Goal: Information Seeking & Learning: Learn about a topic

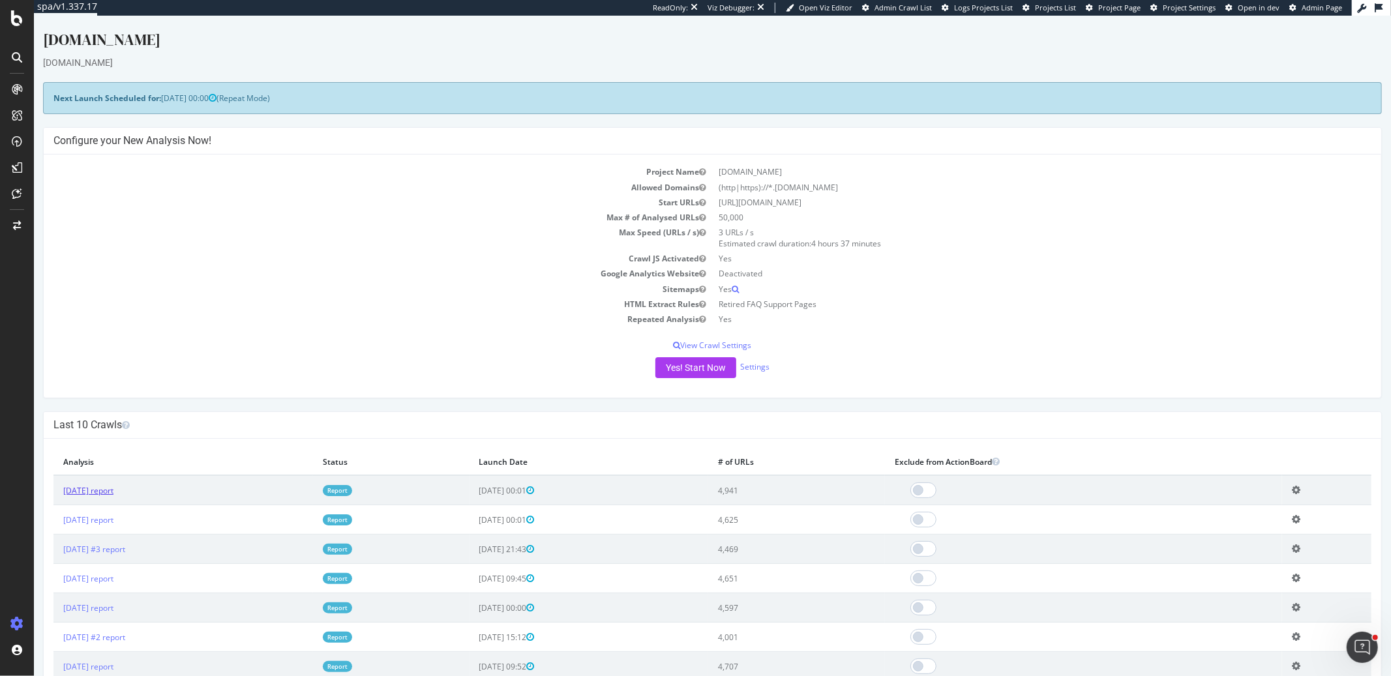
click at [113, 493] on link "2025 Sep. 7th report" at bounding box center [88, 490] width 50 height 11
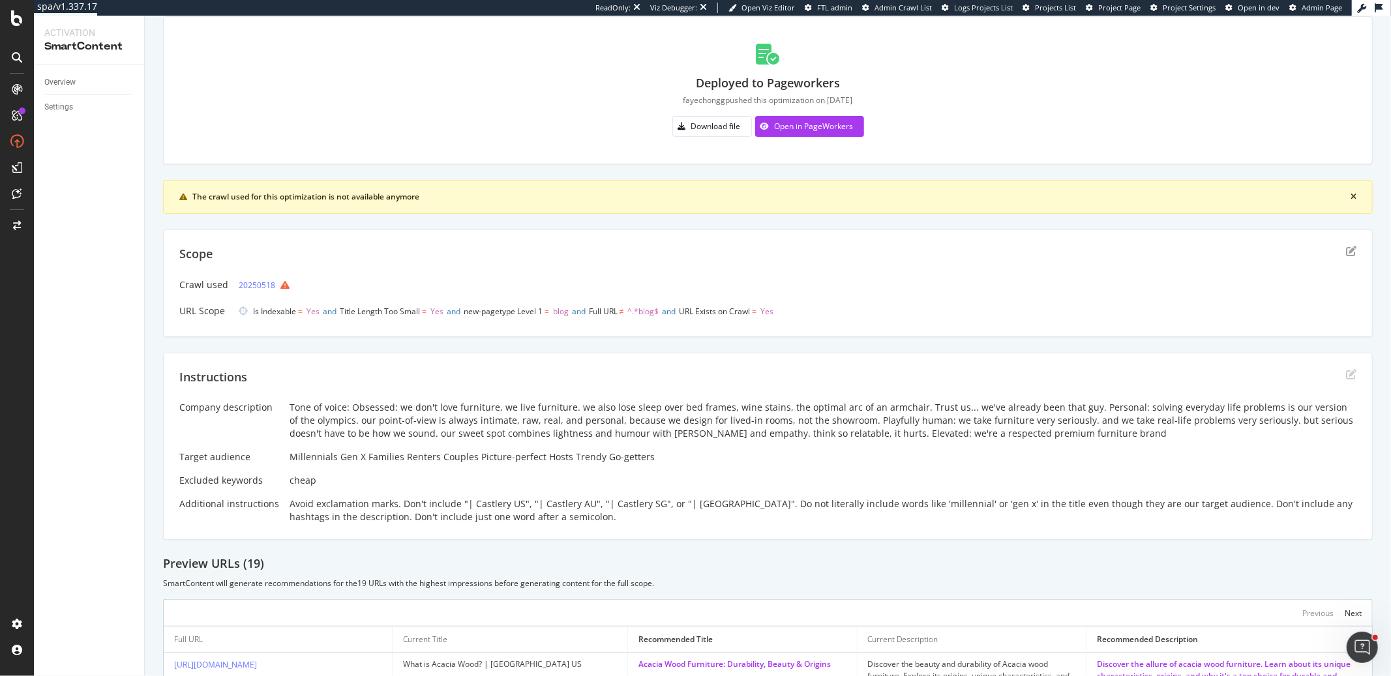
scroll to position [78, 0]
click at [794, 130] on div "Open in PageWorkers" at bounding box center [814, 128] width 79 height 11
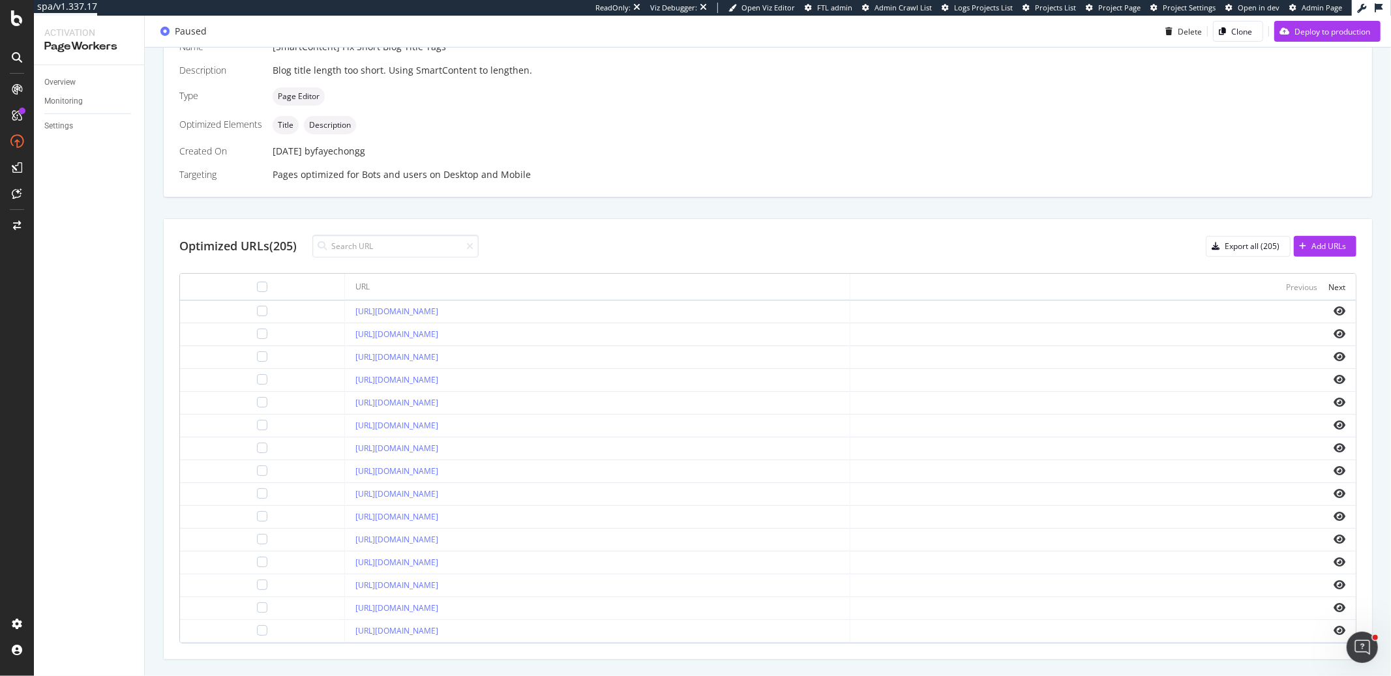
scroll to position [264, 0]
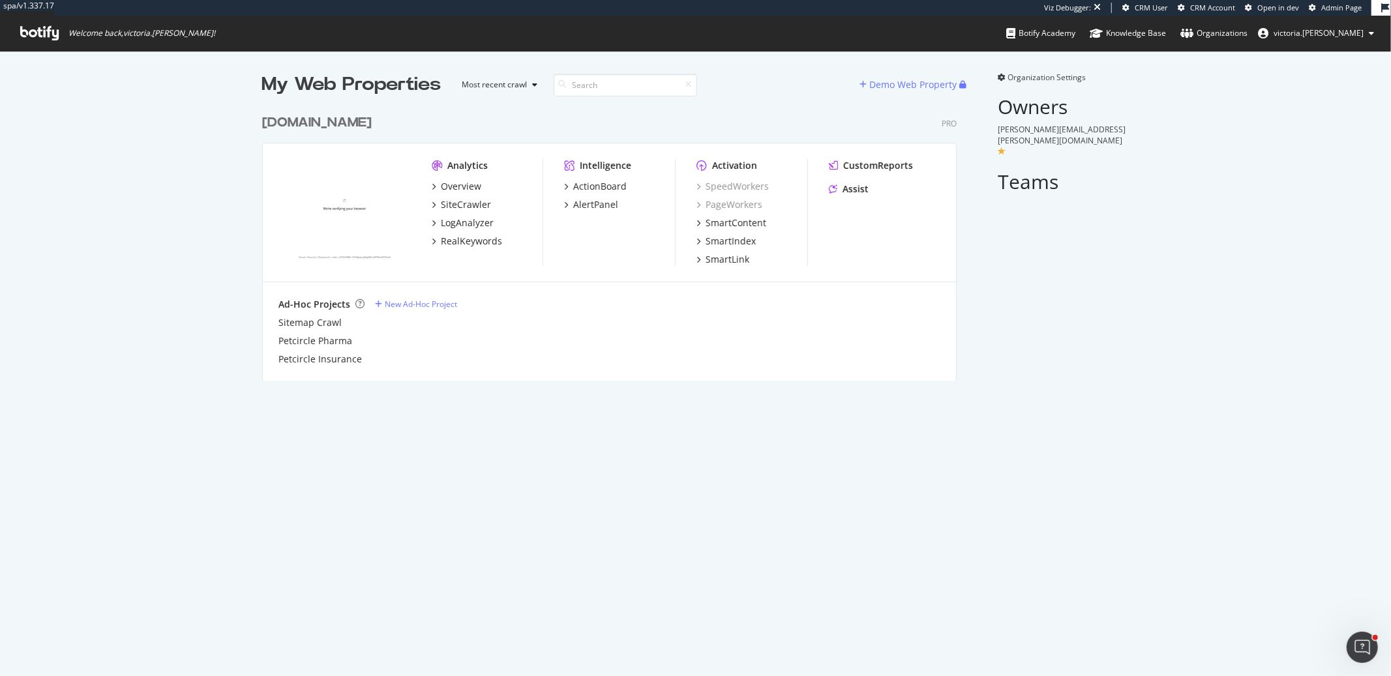
click at [1121, 333] on div "Organization Settings Owners william.siauw@petcircle.com.au Teams" at bounding box center [1056, 226] width 147 height 309
click at [455, 208] on div "SiteCrawler" at bounding box center [466, 204] width 50 height 13
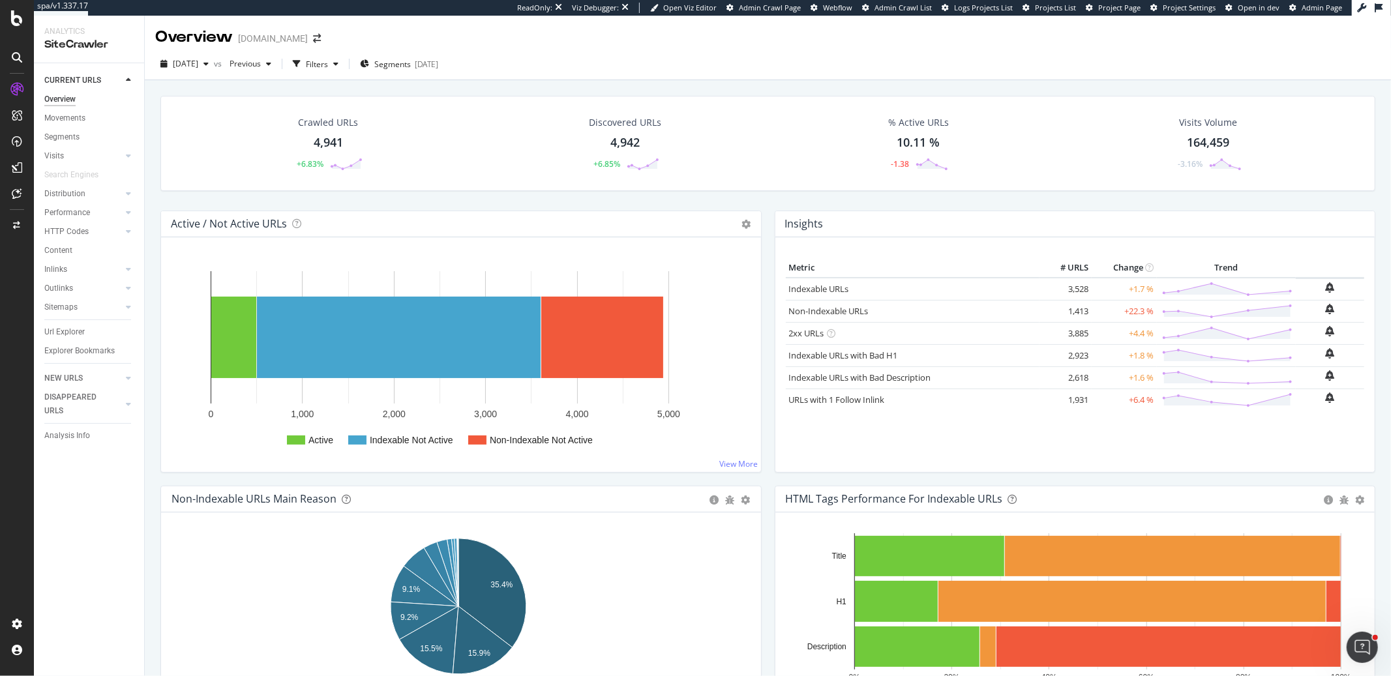
click at [587, 61] on div "[DATE] vs Previous Filters Segments [DATE]" at bounding box center [768, 66] width 1246 height 26
click at [100, 565] on div "Settings Project settings" at bounding box center [121, 559] width 172 height 23
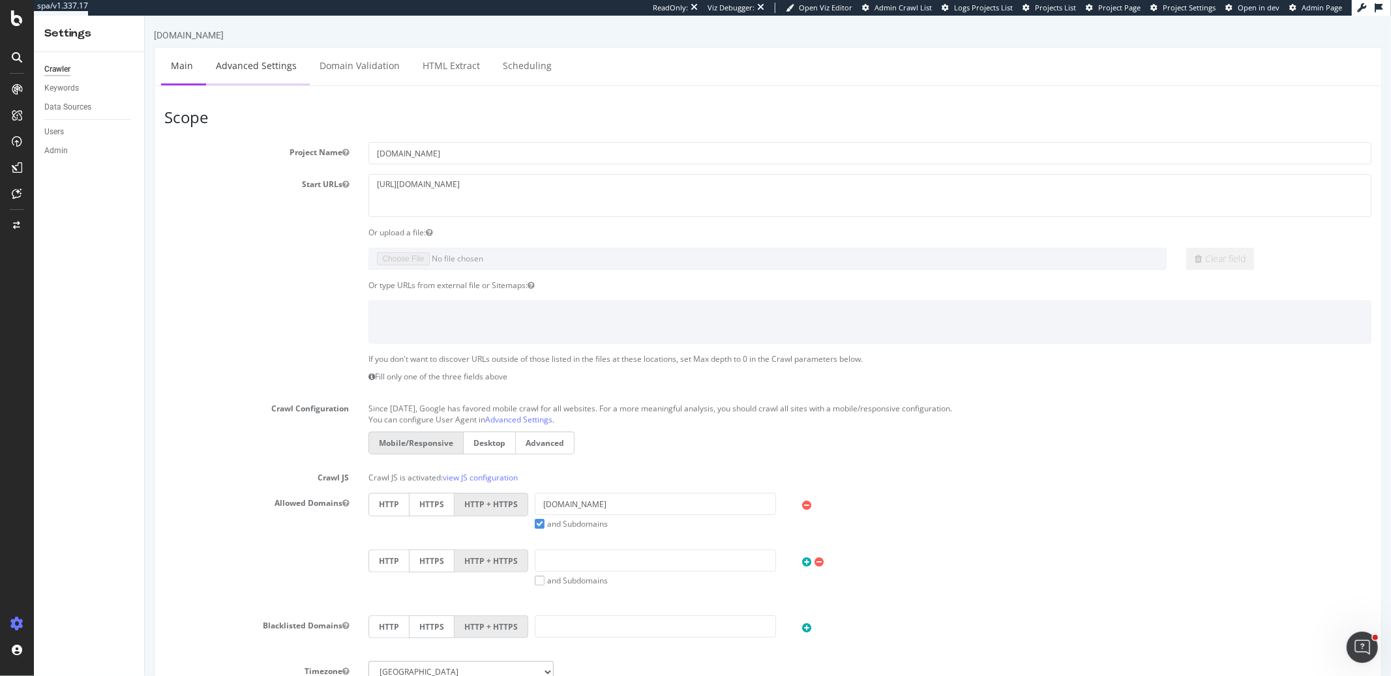
click at [243, 76] on link "Advanced Settings" at bounding box center [255, 66] width 100 height 36
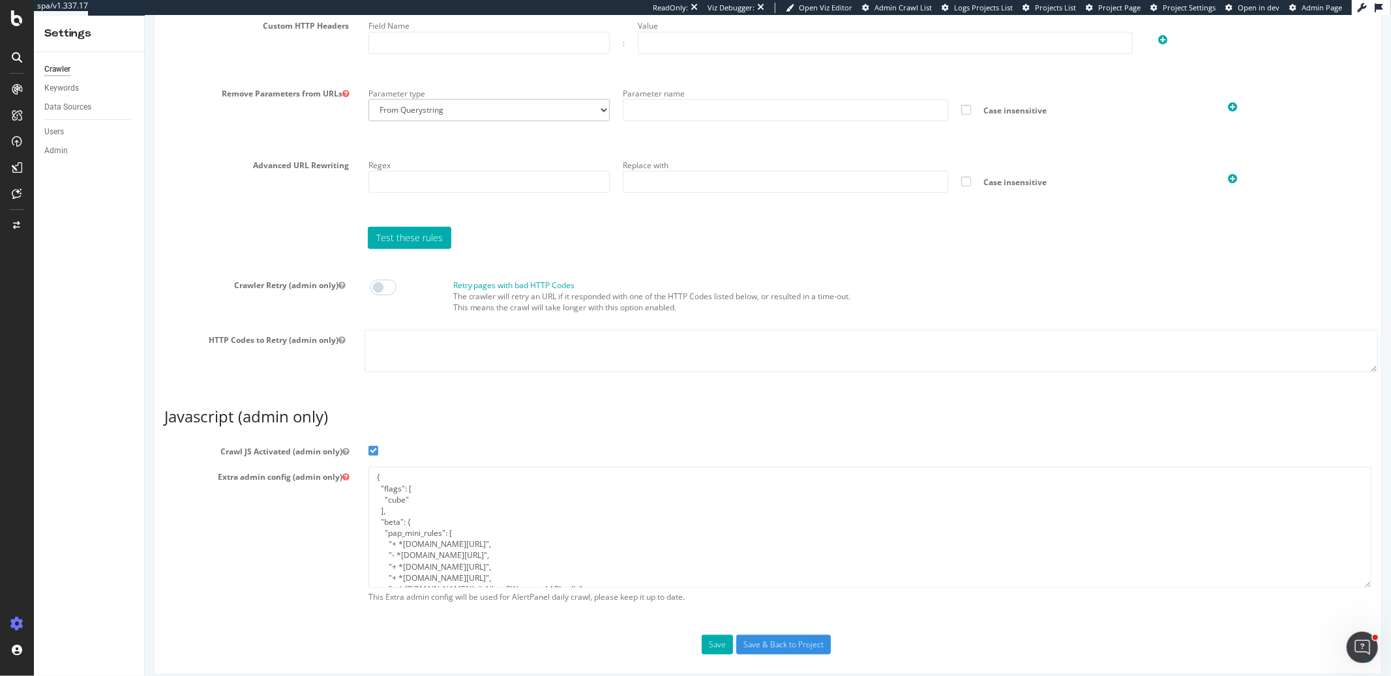
scroll to position [898, 0]
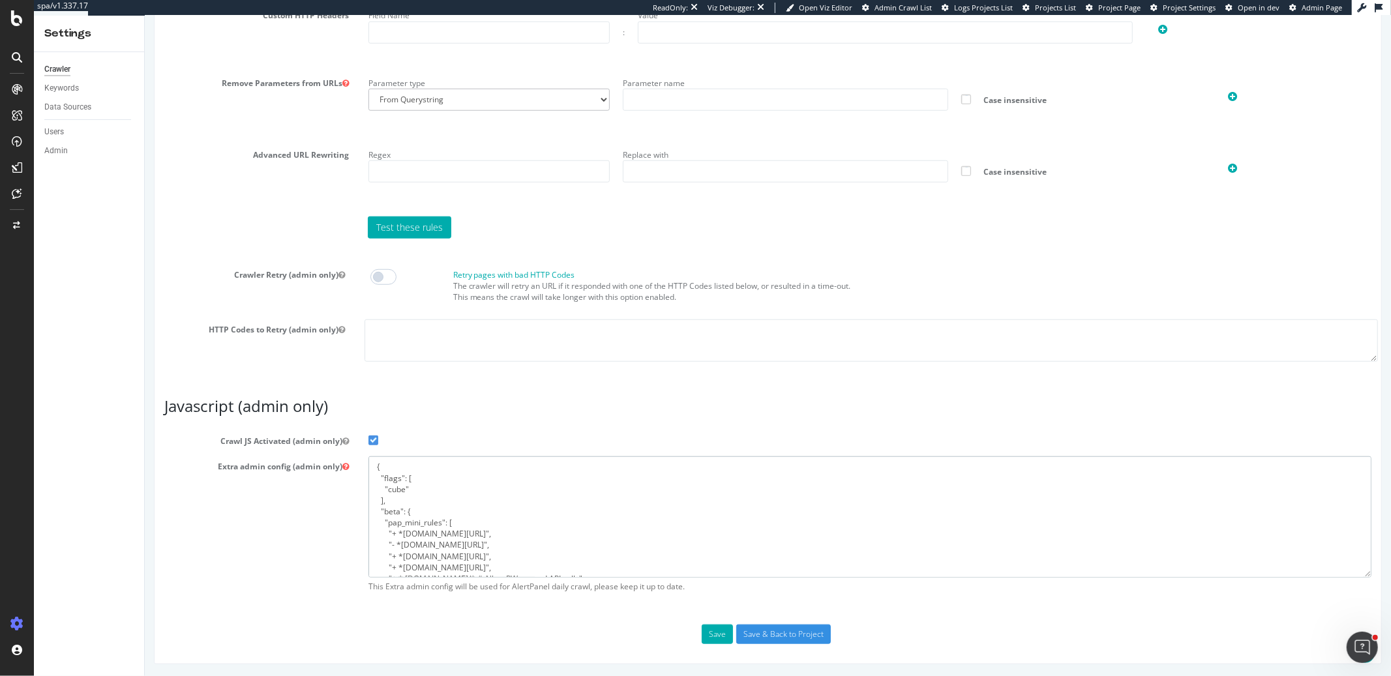
click at [458, 537] on textarea "{ "flags": [ "cube" ], "beta": { "pap_mini_rules": [ "+ *[DOMAIN_NAME][URL]", "…" at bounding box center [869, 516] width 1003 height 121
paste textarea "", "!eor-max:50000"
type textarea "{ "flags": [ "cube" ], "beta": { "pap_mini_rules": [ "+ *[DOMAIN_NAME][URL]", "…"
click at [793, 630] on input "Save & Back to Project" at bounding box center [782, 635] width 95 height 20
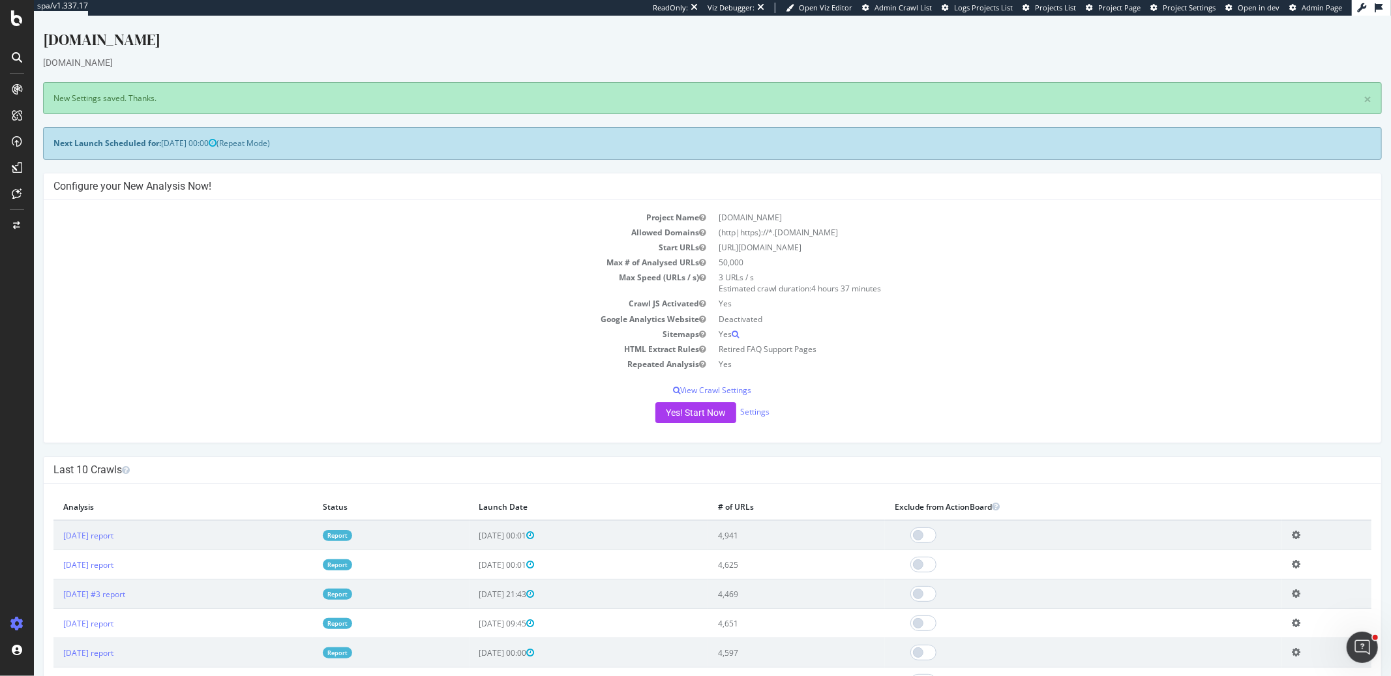
click at [735, 51] on div "[DOMAIN_NAME]" at bounding box center [711, 42] width 1338 height 27
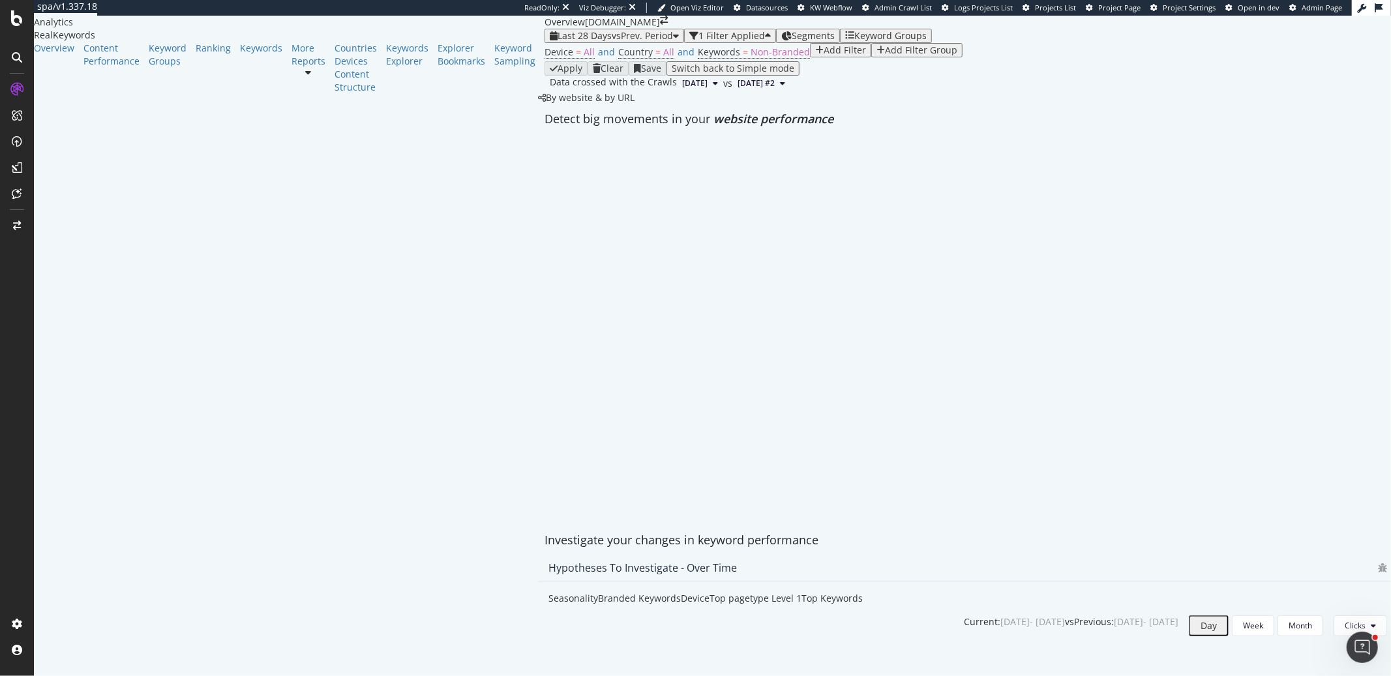
click at [799, 43] on div "Last 28 Days vs Prev. Period 1 Filter Applied Segments Keyword Groups" at bounding box center [967, 36] width 846 height 14
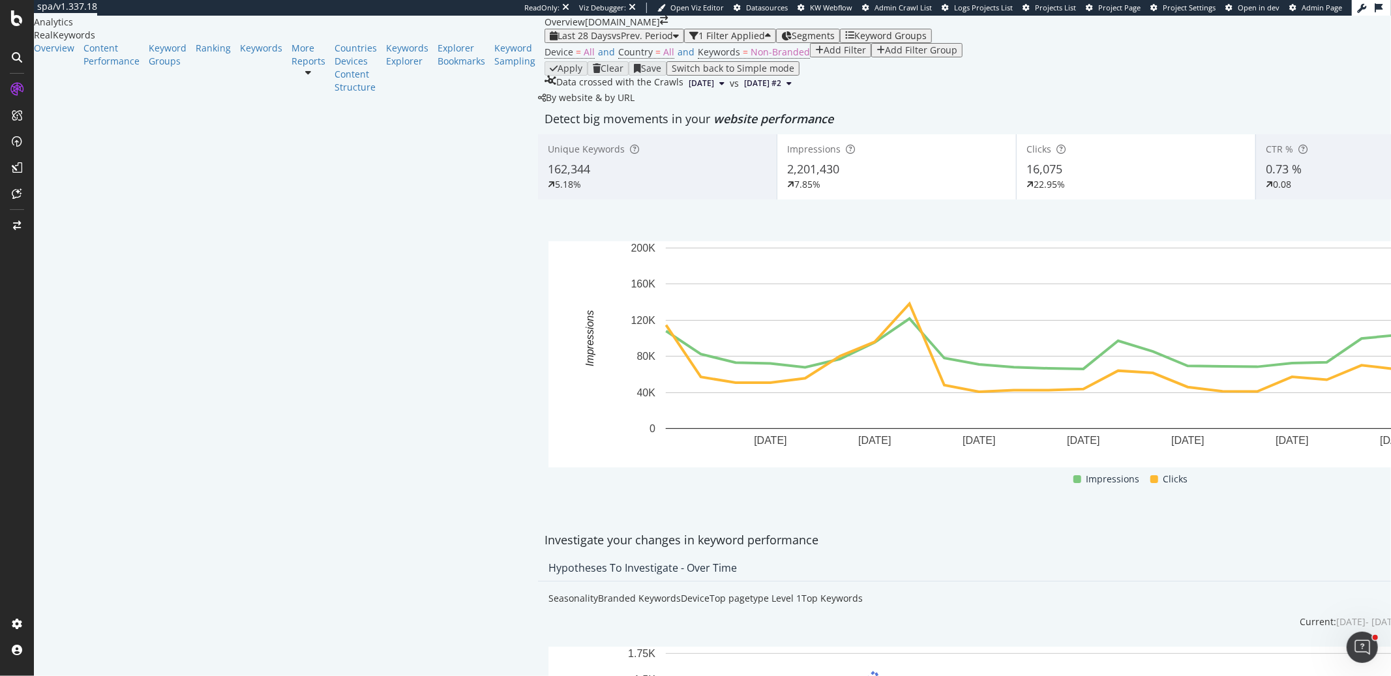
click at [538, 104] on div "By website & by URL" at bounding box center [586, 97] width 96 height 13
click at [781, 41] on div "Segments" at bounding box center [807, 36] width 53 height 10
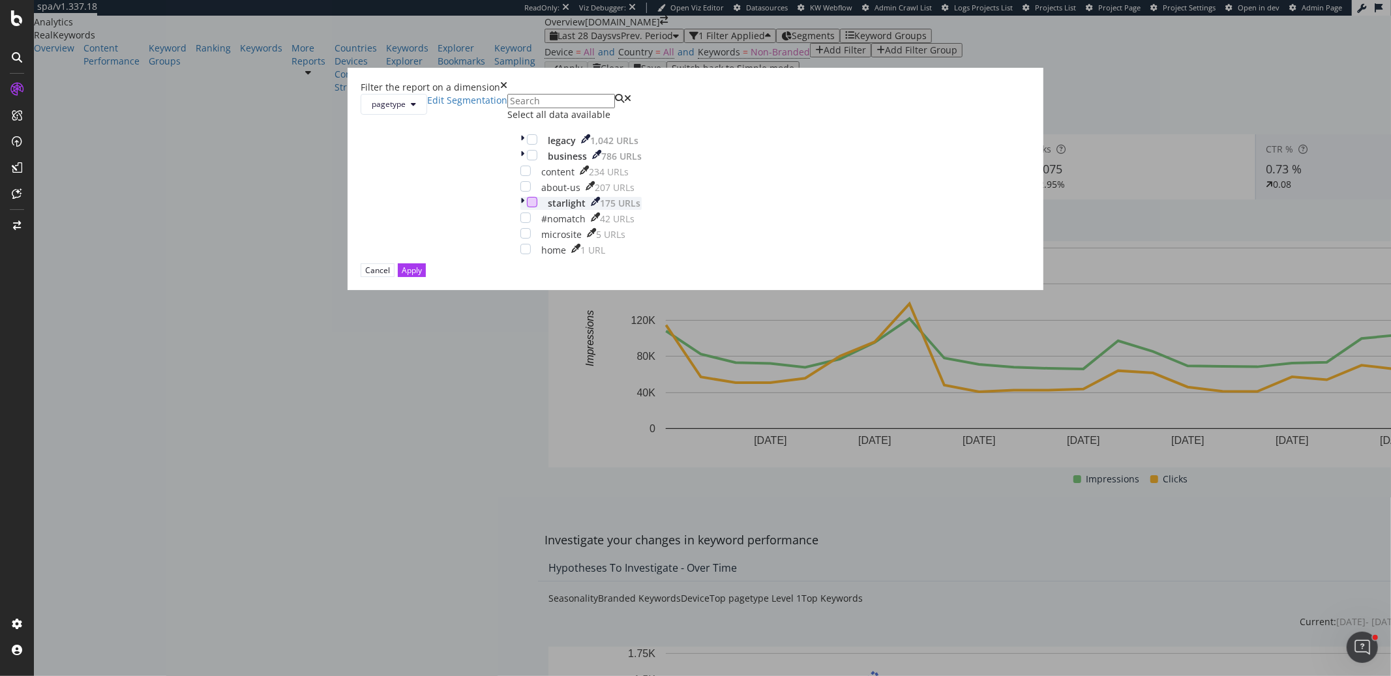
click at [537, 207] on div "modal" at bounding box center [532, 202] width 10 height 10
click at [422, 276] on div "Apply" at bounding box center [412, 270] width 20 height 11
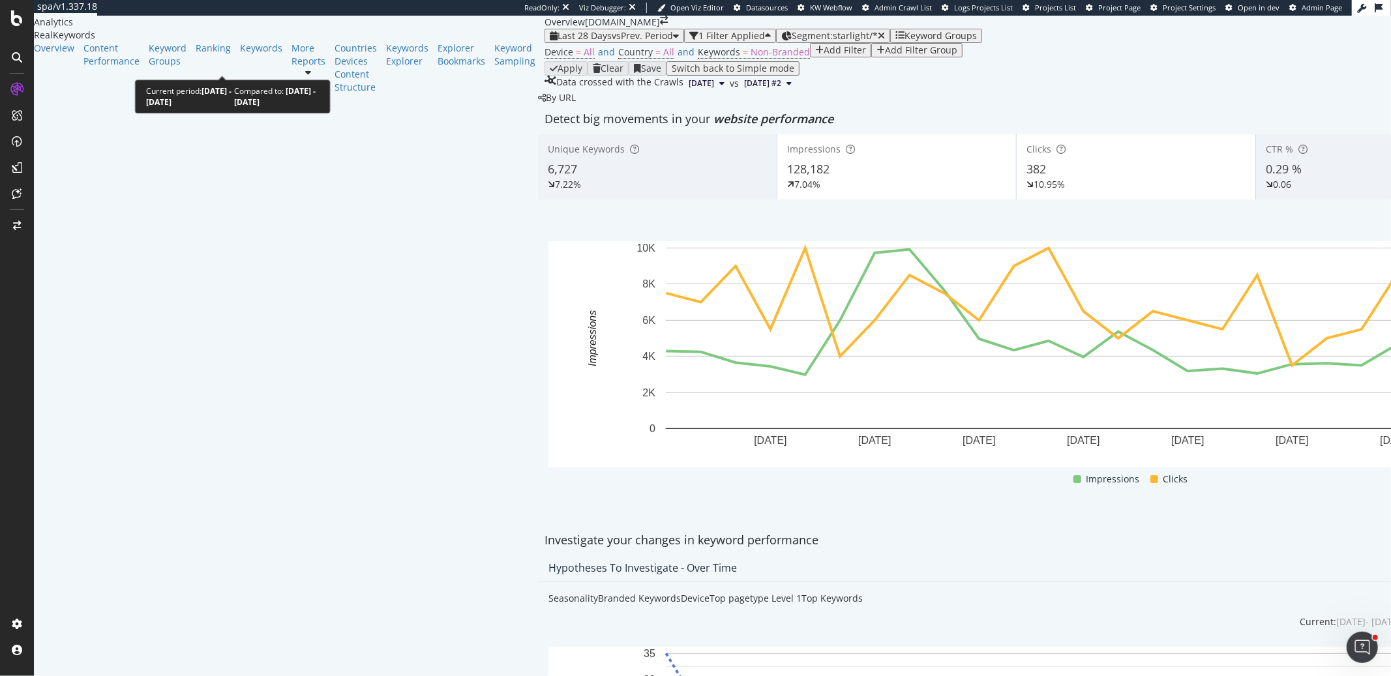
click at [612, 42] on span "vs Prev. Period" at bounding box center [642, 35] width 61 height 12
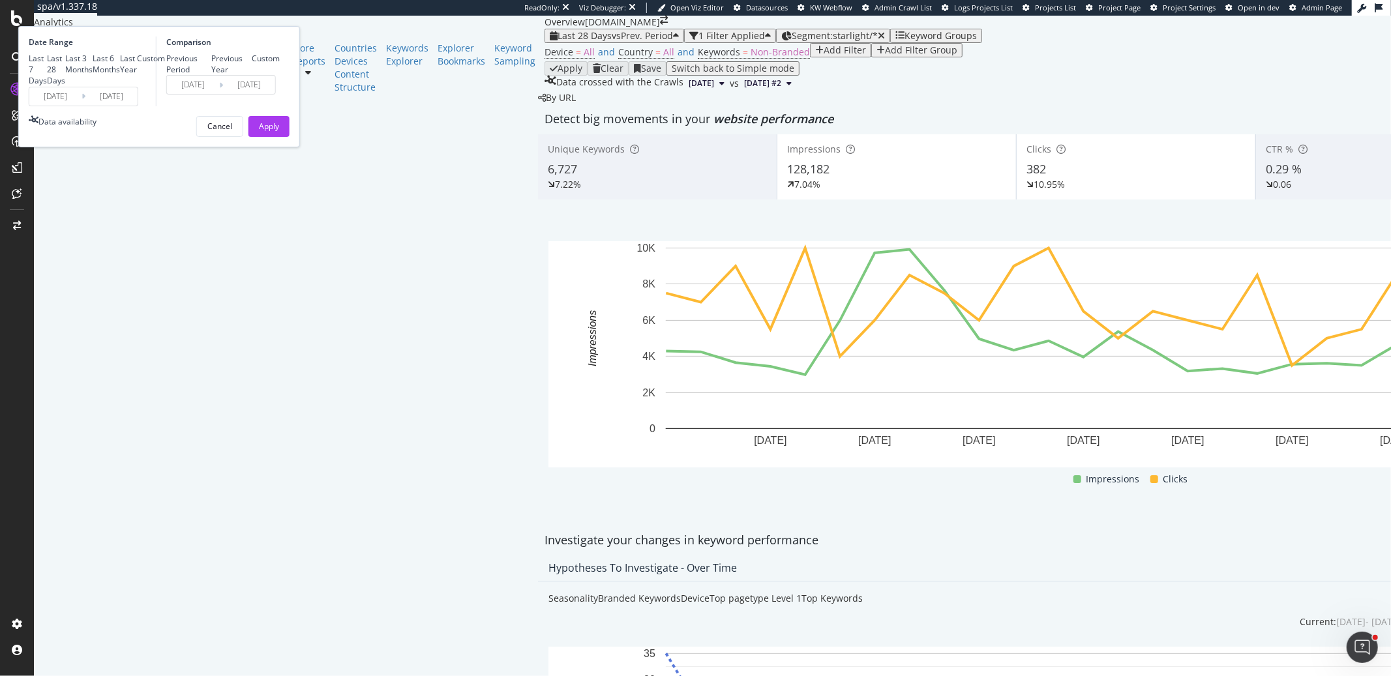
click at [93, 75] on div "Last 3 Months" at bounding box center [78, 64] width 27 height 22
type input "2025/06/07"
type input "2025/03/07"
type input "2025/06/06"
click at [120, 75] on div "Last 6 Months" at bounding box center [106, 64] width 27 height 22
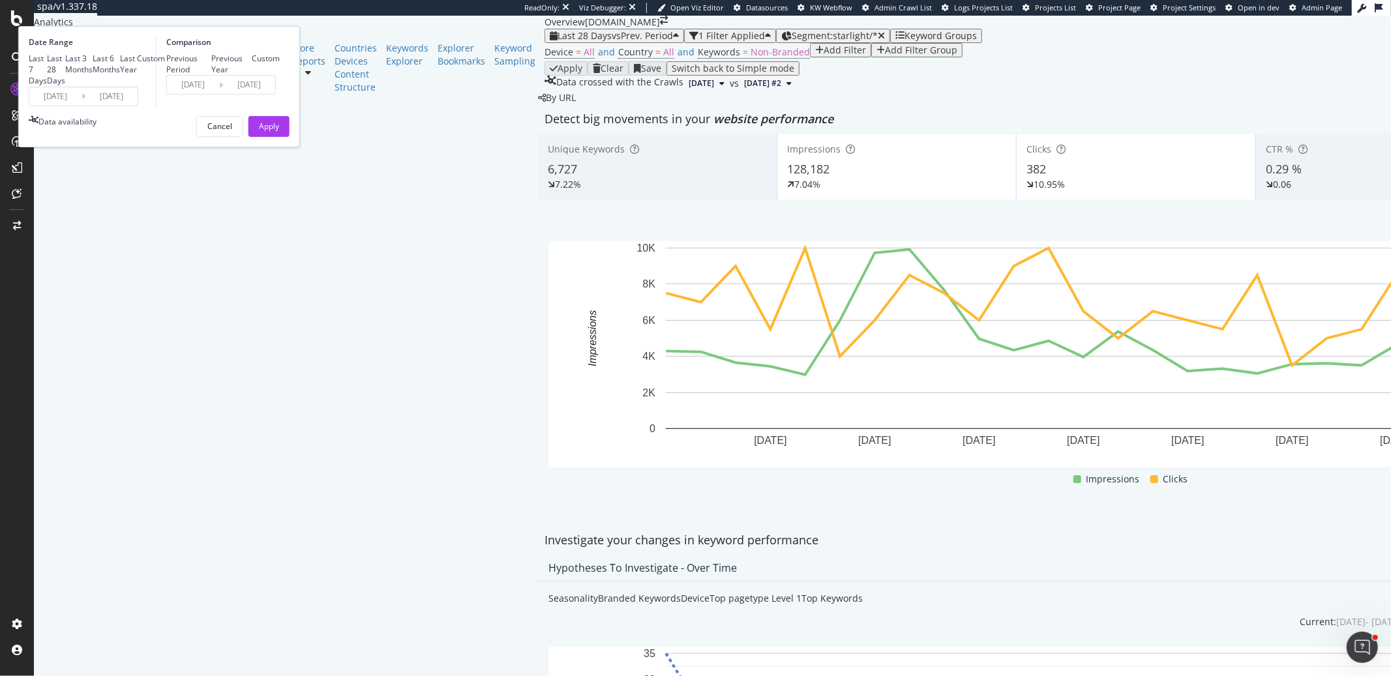
type input "2025/03/07"
type input "2024/09/04"
type input "2025/03/06"
click at [289, 137] on button "Apply" at bounding box center [268, 126] width 41 height 21
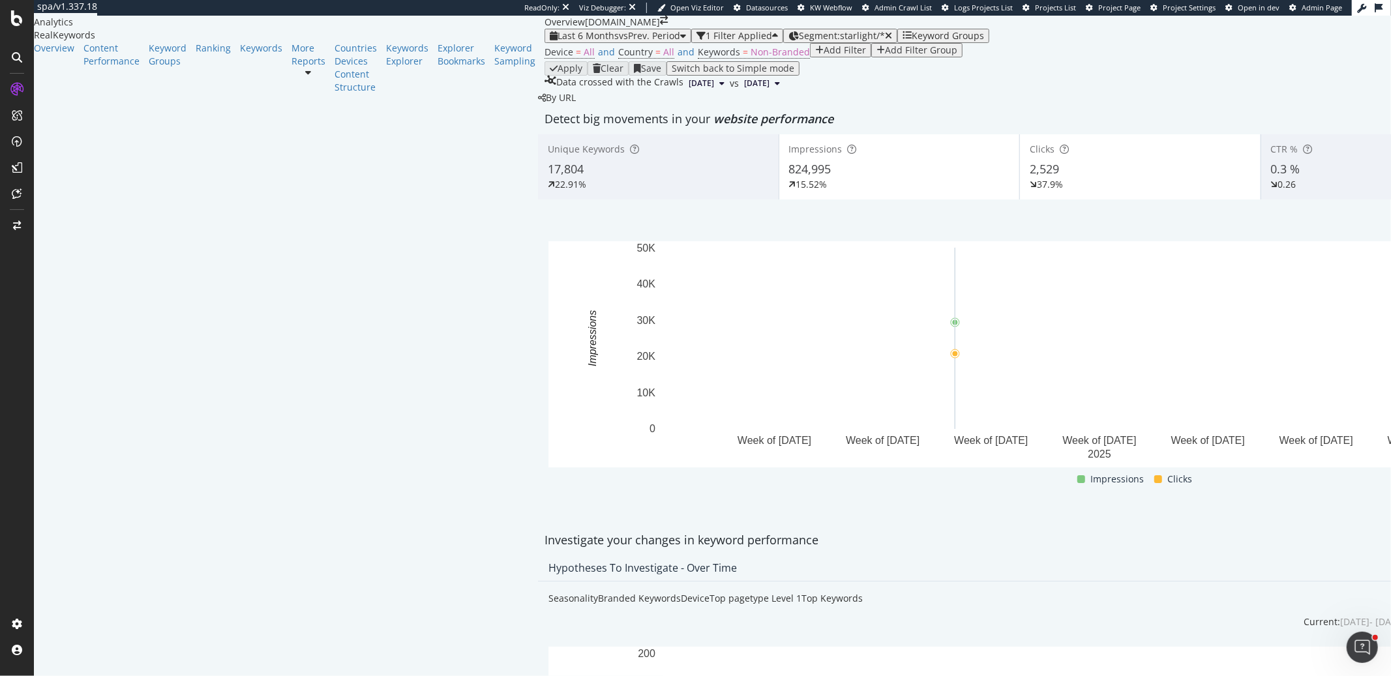
scroll to position [70, 0]
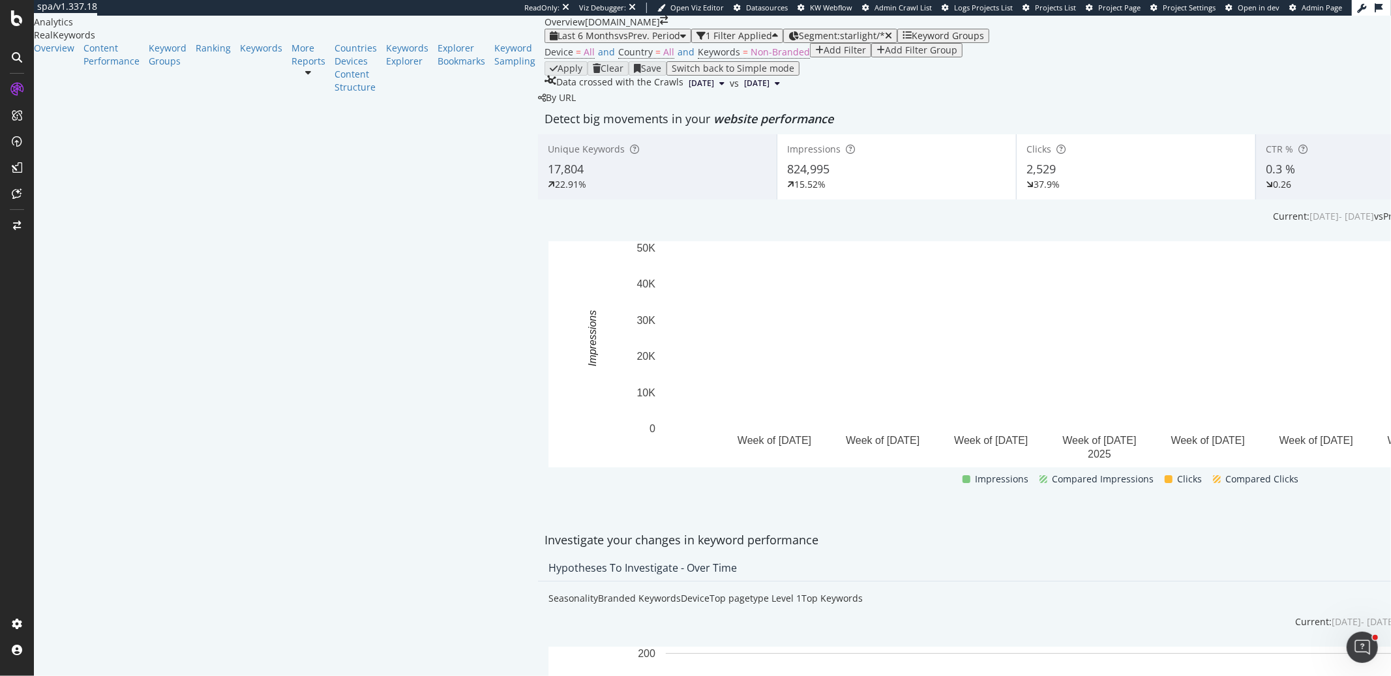
scroll to position [1363, 0]
